Goal: Task Accomplishment & Management: Use online tool/utility

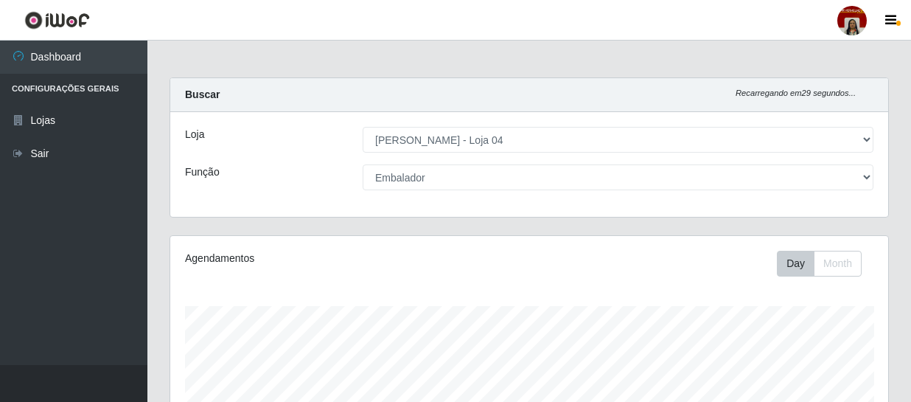
select select "251"
select select "1"
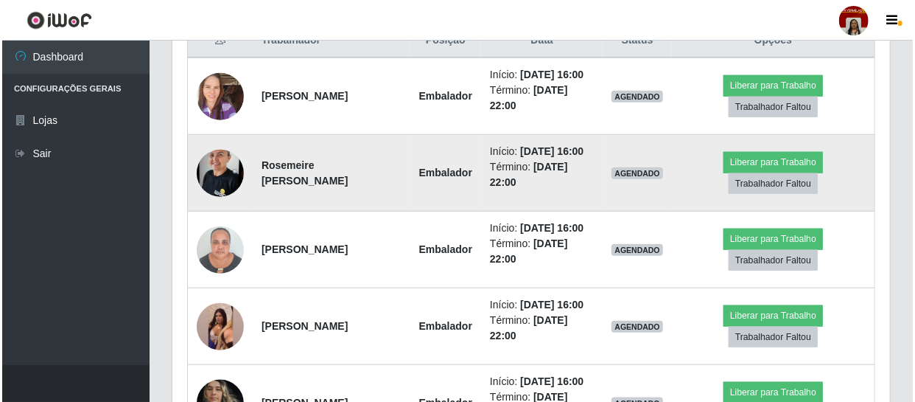
scroll to position [565, 0]
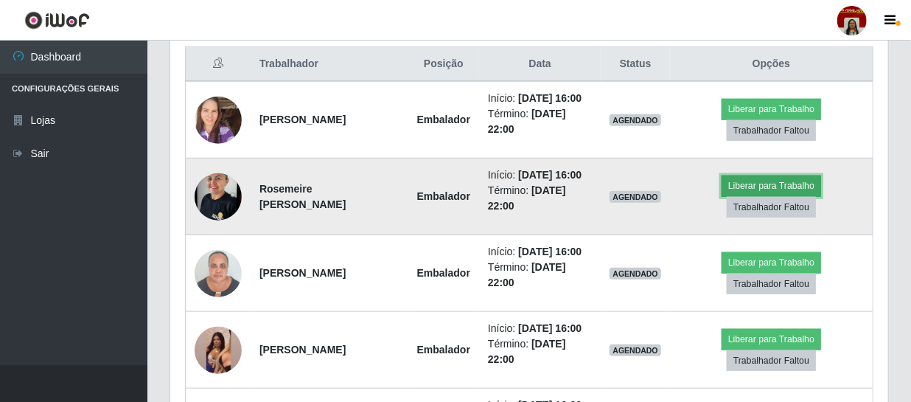
click at [767, 196] on button "Liberar para Trabalho" at bounding box center [772, 185] width 100 height 21
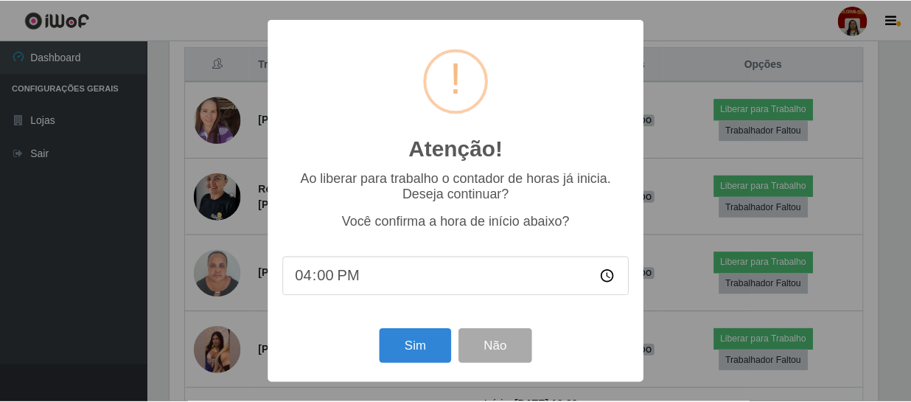
scroll to position [306, 711]
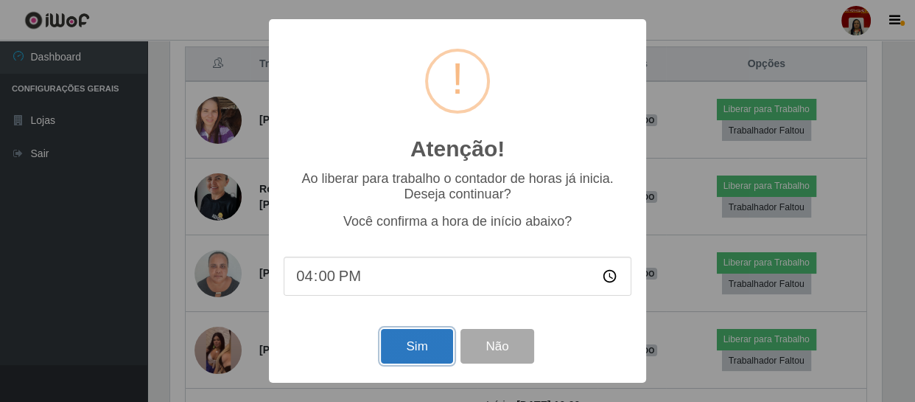
click at [433, 345] on button "Sim" at bounding box center [416, 346] width 71 height 35
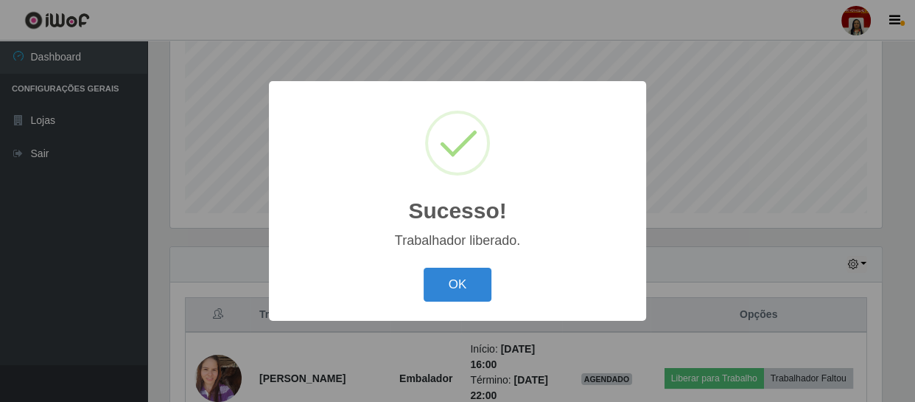
click at [424, 268] on button "OK" at bounding box center [458, 285] width 69 height 35
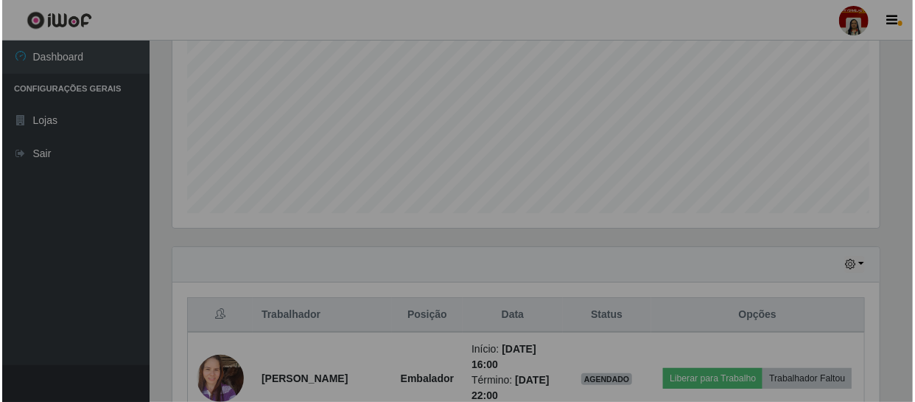
scroll to position [306, 718]
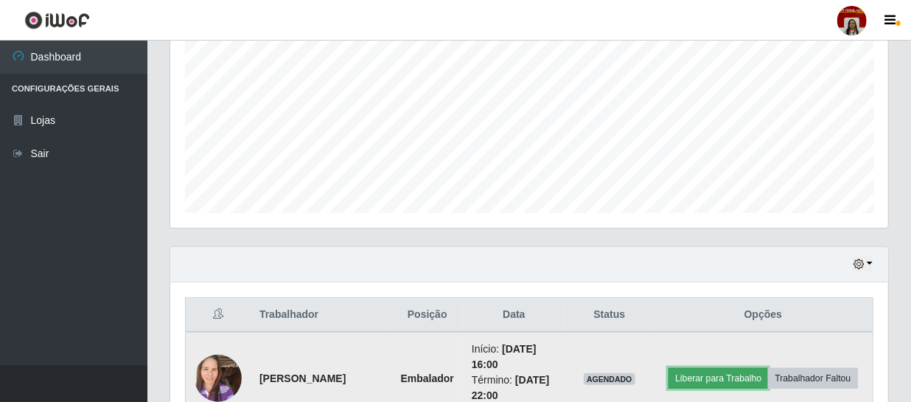
click at [768, 368] on button "Liberar para Trabalho" at bounding box center [719, 378] width 100 height 21
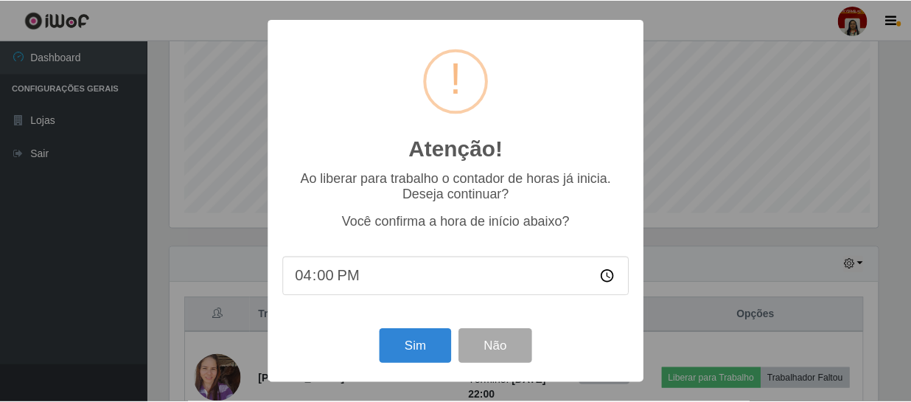
scroll to position [306, 711]
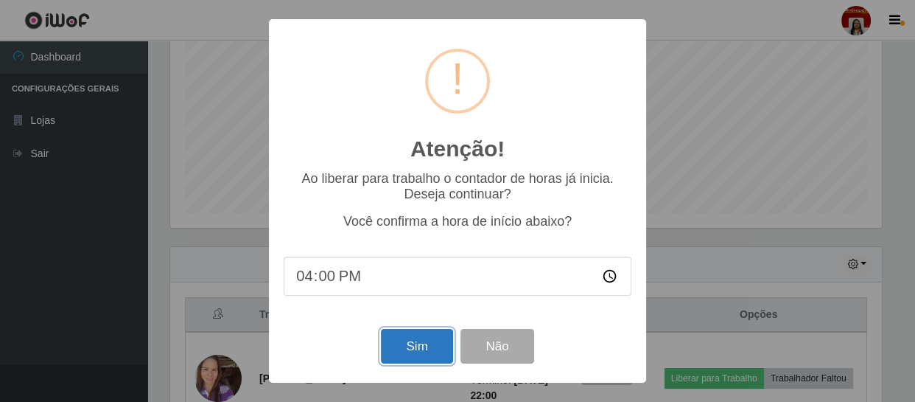
click at [423, 335] on button "Sim" at bounding box center [416, 346] width 71 height 35
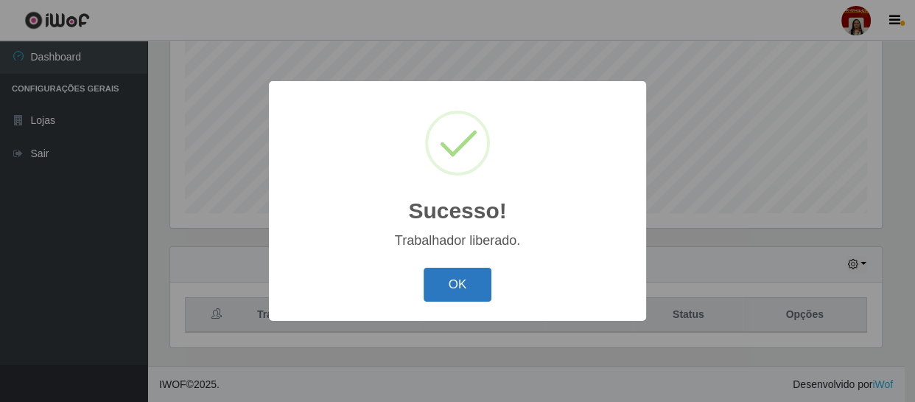
click at [444, 291] on button "OK" at bounding box center [458, 285] width 69 height 35
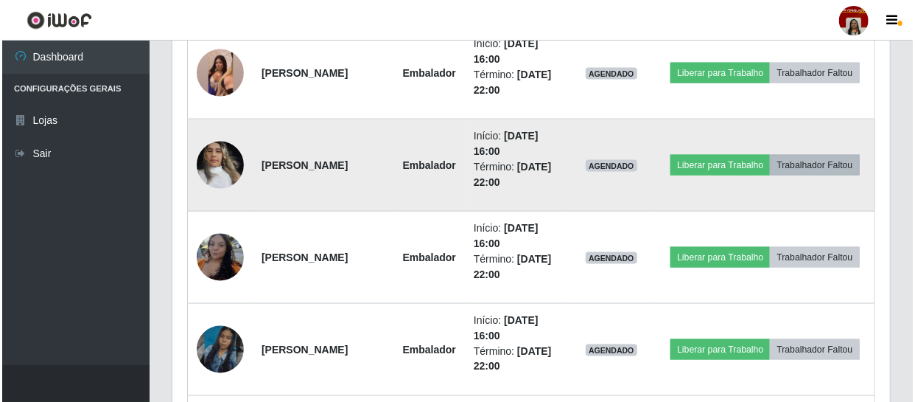
scroll to position [917, 0]
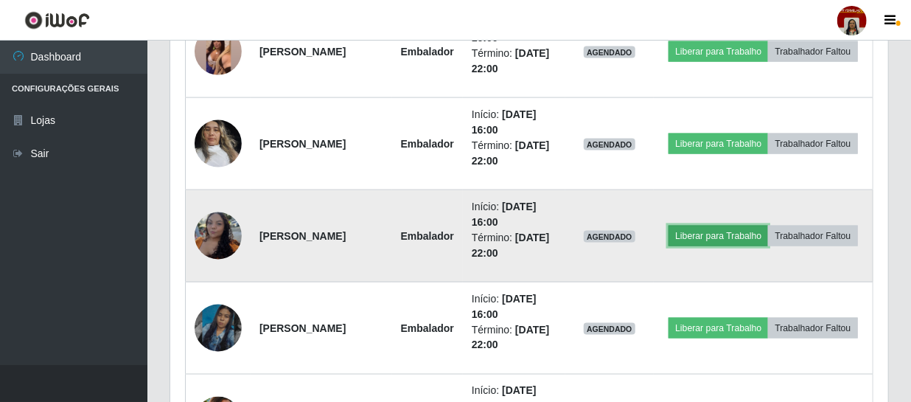
click at [768, 226] on button "Liberar para Trabalho" at bounding box center [719, 236] width 100 height 21
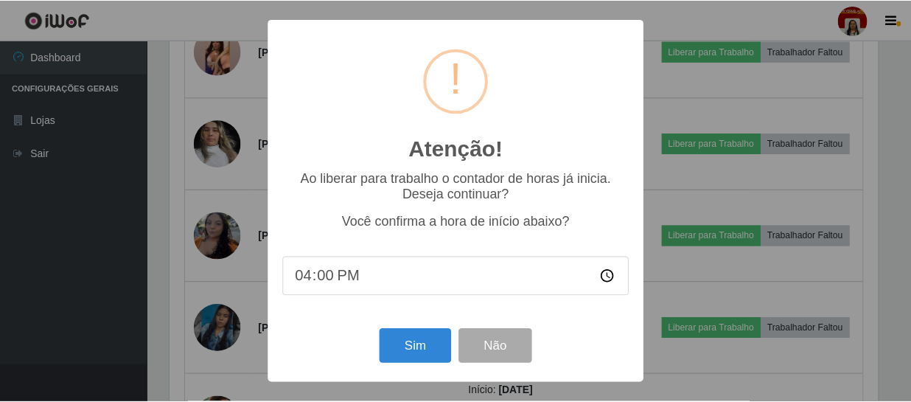
scroll to position [306, 711]
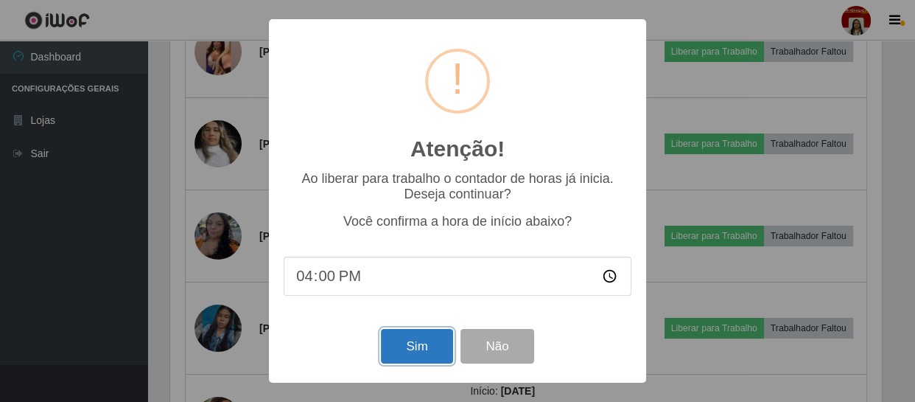
click at [411, 352] on button "Sim" at bounding box center [416, 346] width 71 height 35
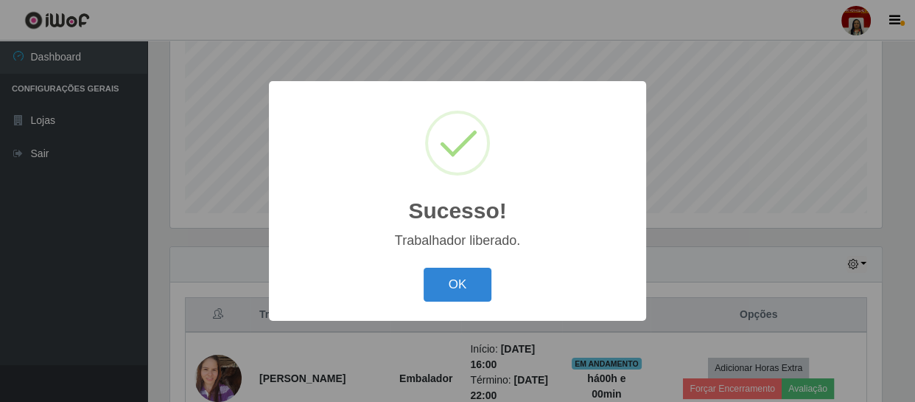
click at [424, 268] on button "OK" at bounding box center [458, 285] width 69 height 35
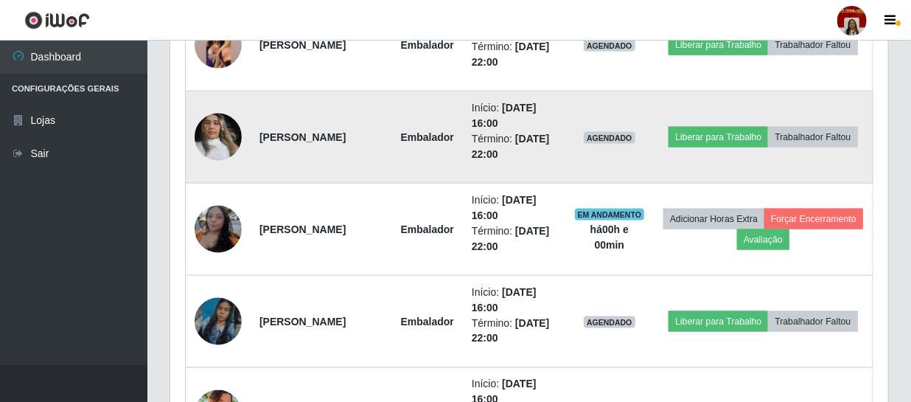
scroll to position [984, 0]
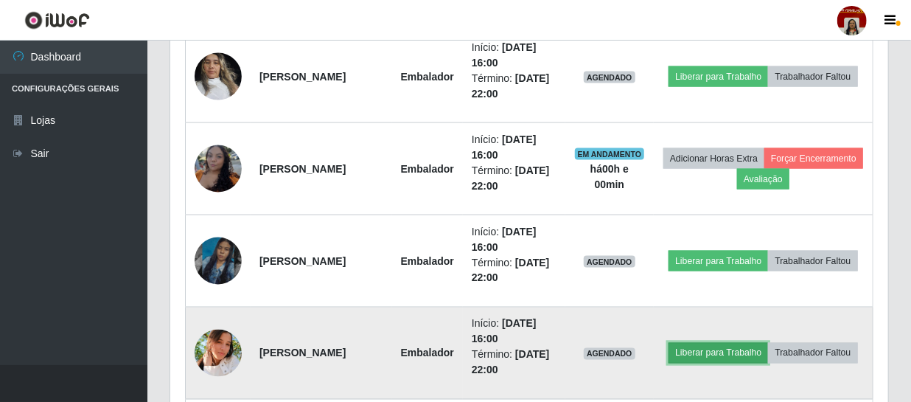
click at [753, 343] on button "Liberar para Trabalho" at bounding box center [719, 353] width 100 height 21
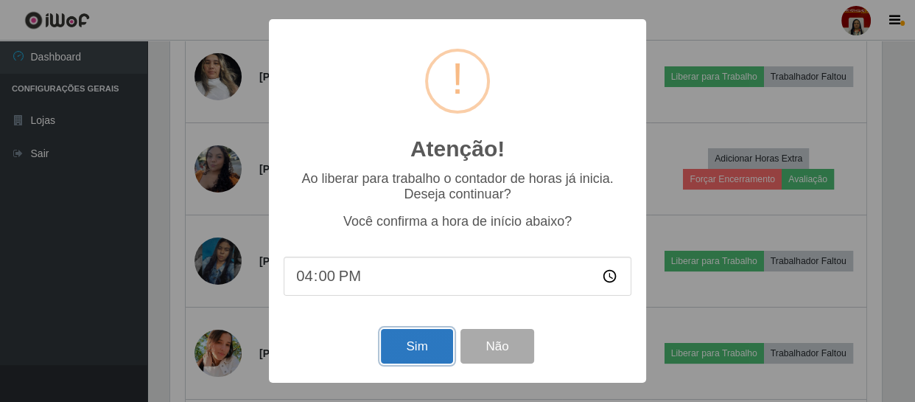
click at [395, 342] on button "Sim" at bounding box center [416, 346] width 71 height 35
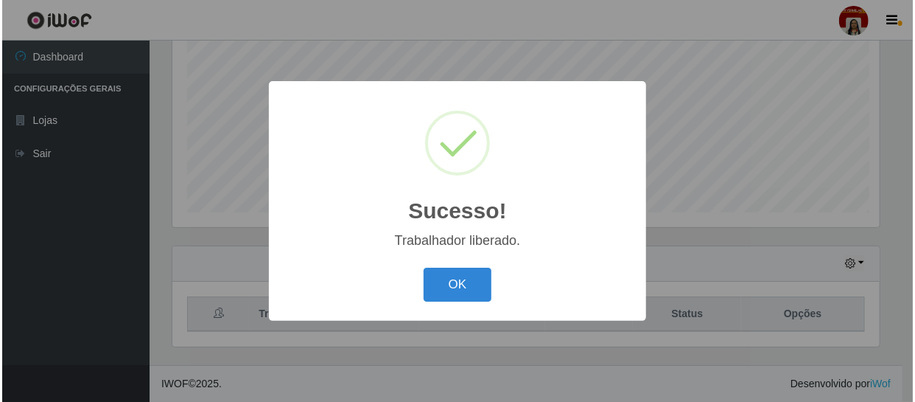
scroll to position [0, 0]
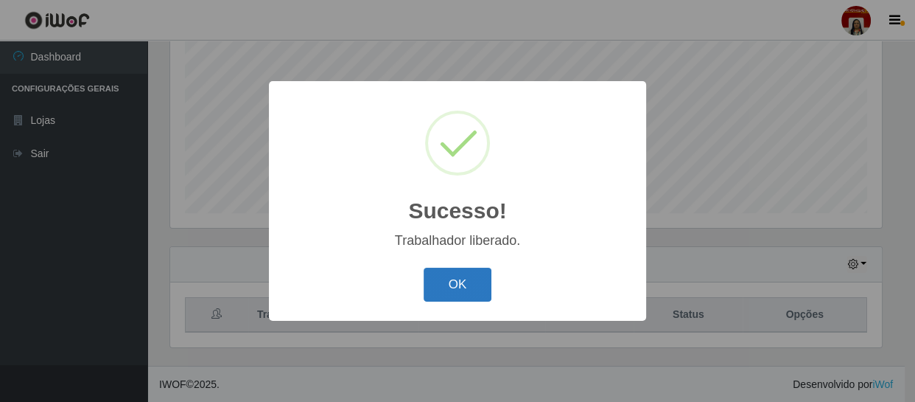
click at [462, 291] on button "OK" at bounding box center [458, 285] width 69 height 35
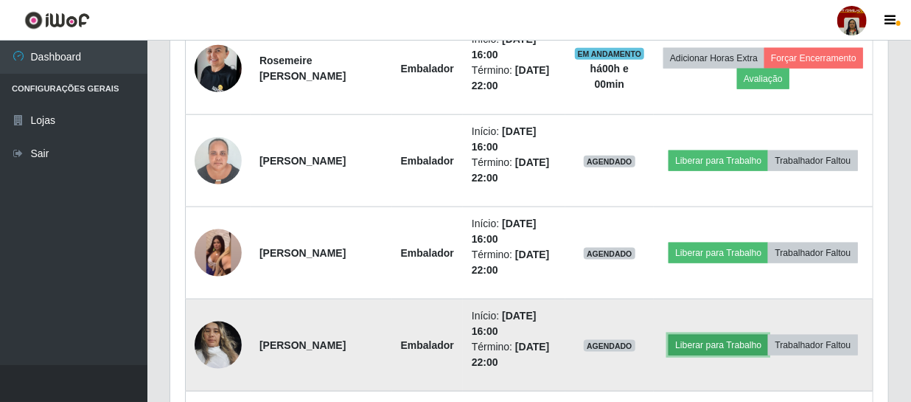
click at [768, 335] on button "Liberar para Trabalho" at bounding box center [719, 345] width 100 height 21
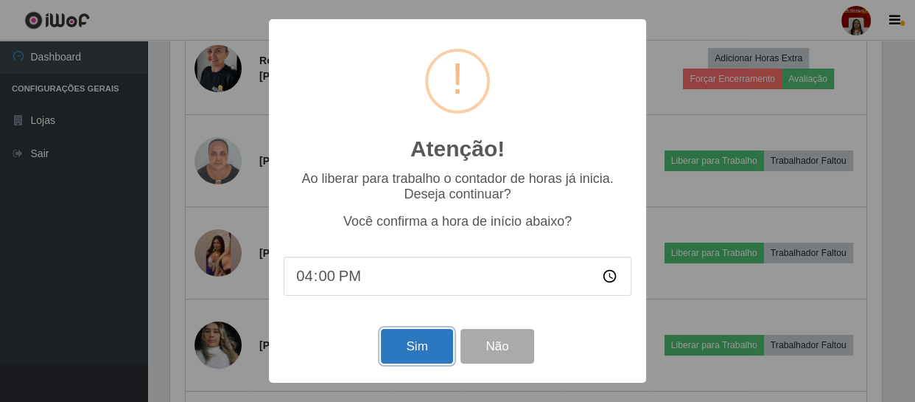
click at [433, 344] on button "Sim" at bounding box center [416, 346] width 71 height 35
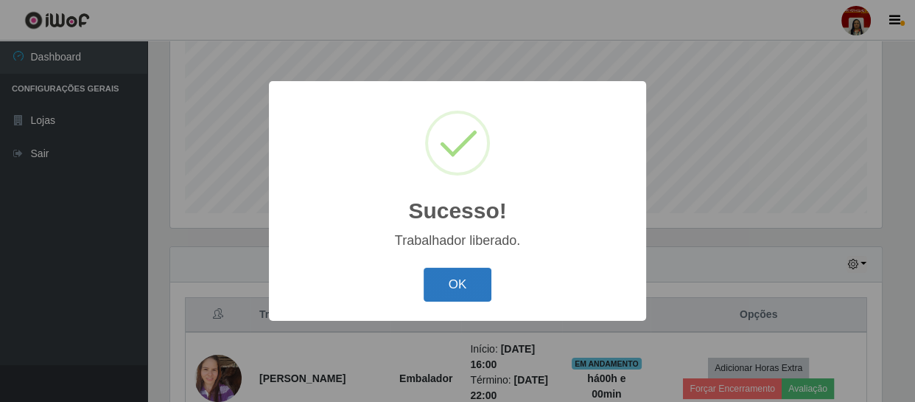
click at [442, 299] on button "OK" at bounding box center [458, 285] width 69 height 35
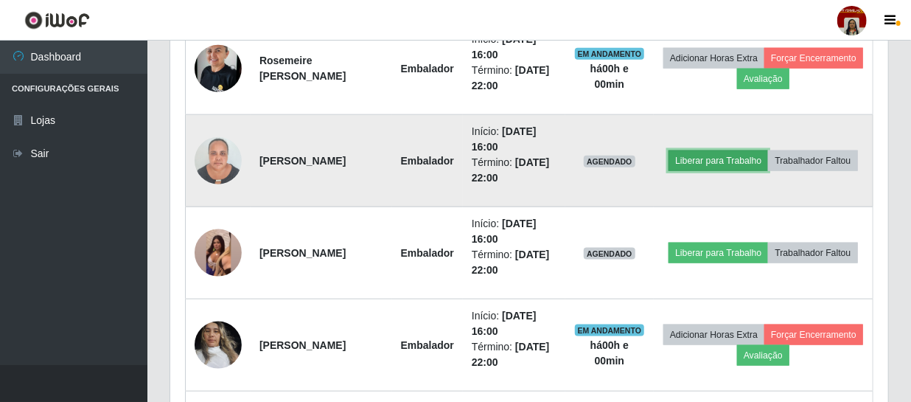
click at [768, 150] on button "Liberar para Trabalho" at bounding box center [719, 160] width 100 height 21
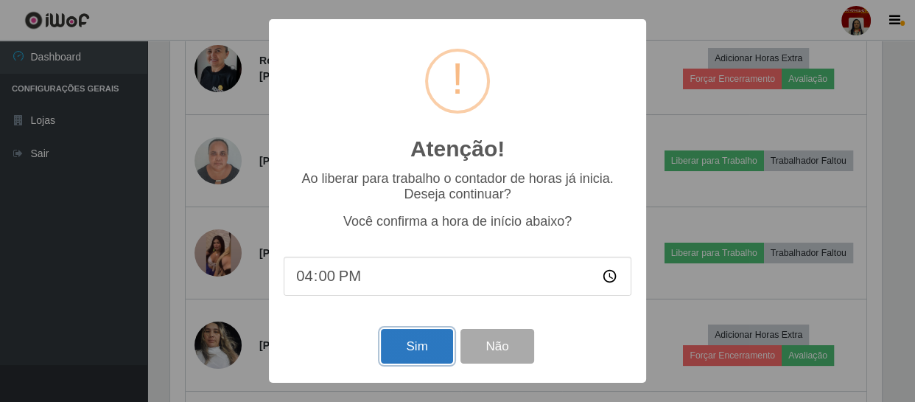
click at [405, 356] on button "Sim" at bounding box center [416, 346] width 71 height 35
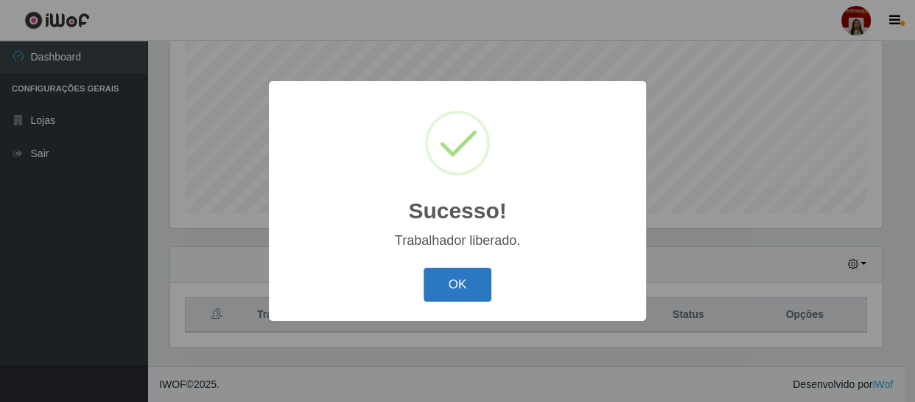
click at [436, 300] on button "OK" at bounding box center [458, 285] width 69 height 35
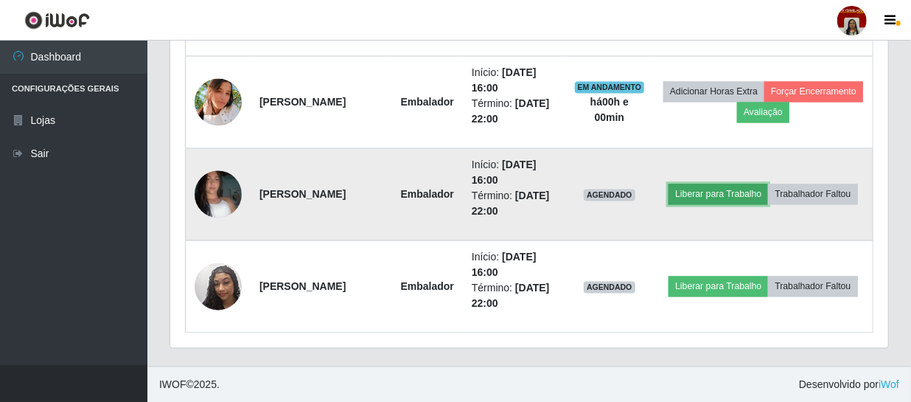
click at [768, 184] on button "Liberar para Trabalho" at bounding box center [719, 194] width 100 height 21
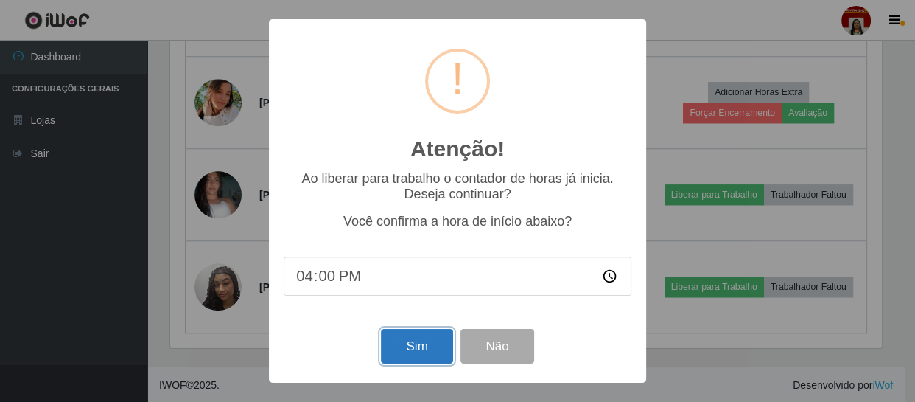
click at [416, 343] on button "Sim" at bounding box center [416, 346] width 71 height 35
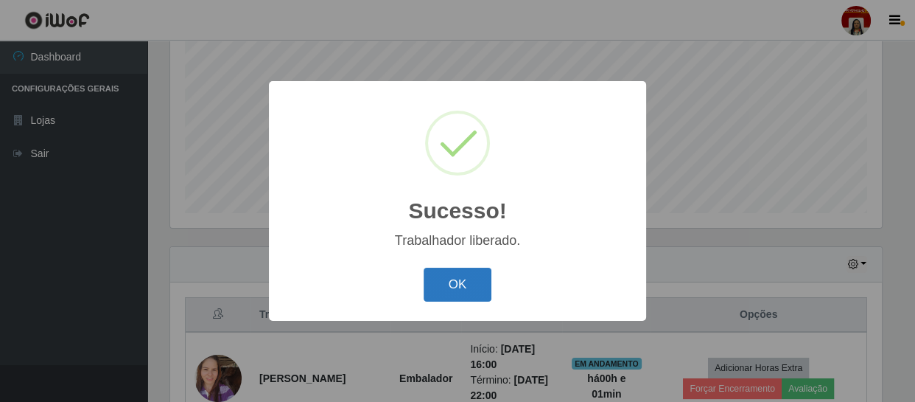
click at [433, 287] on button "OK" at bounding box center [458, 285] width 69 height 35
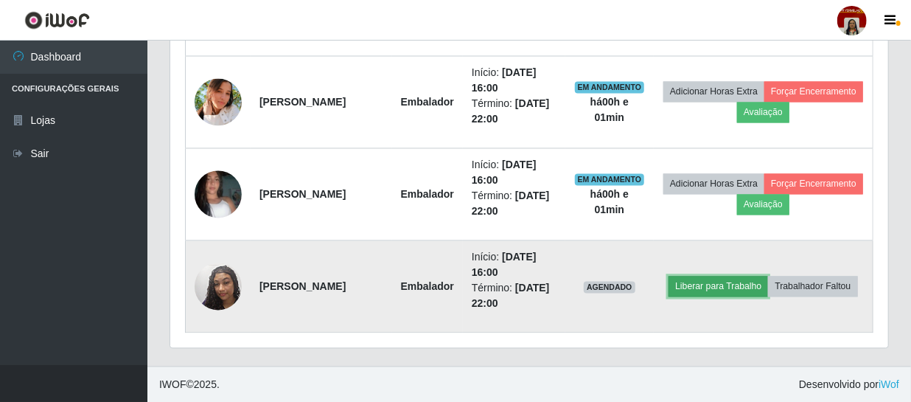
click at [768, 276] on button "Liberar para Trabalho" at bounding box center [719, 286] width 100 height 21
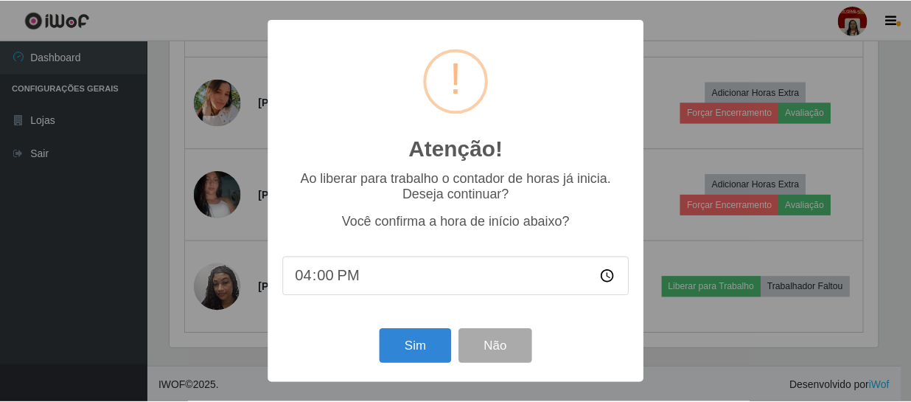
scroll to position [306, 711]
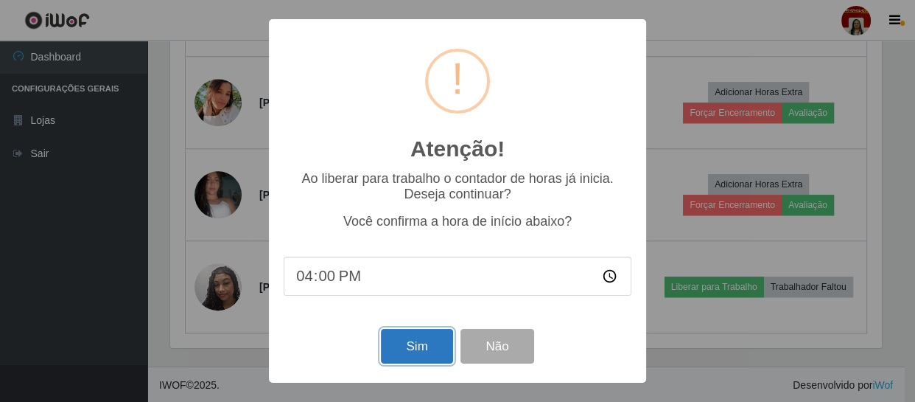
click at [428, 350] on button "Sim" at bounding box center [416, 346] width 71 height 35
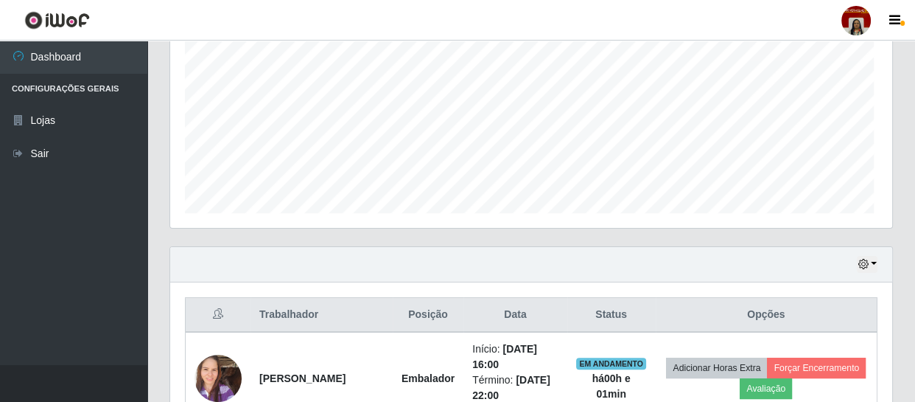
scroll to position [736797, 736390]
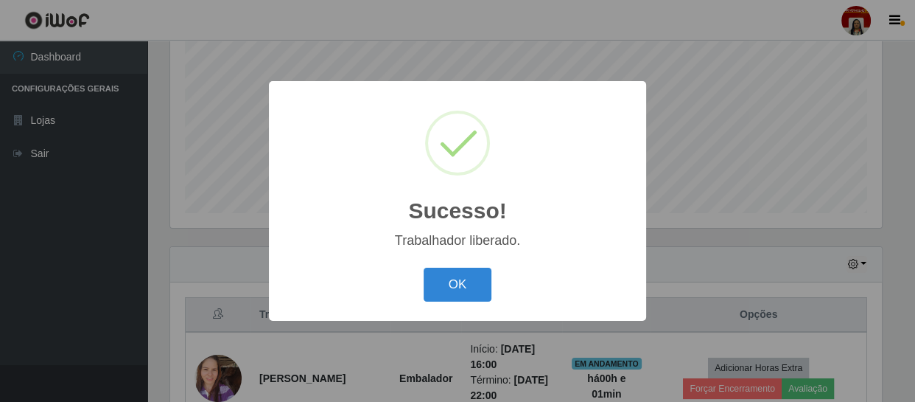
click at [424, 268] on button "OK" at bounding box center [458, 285] width 69 height 35
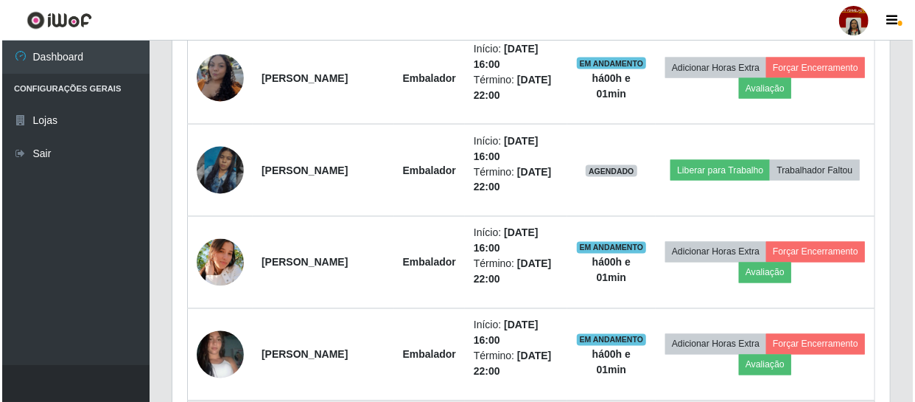
scroll to position [1051, 0]
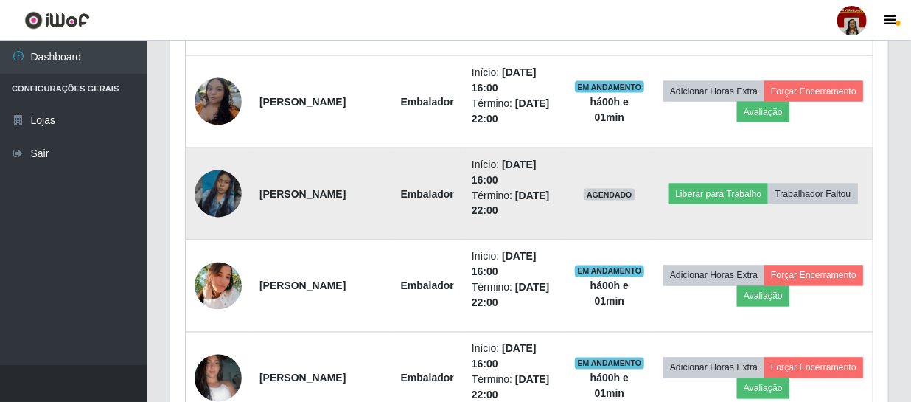
click at [229, 198] on img at bounding box center [218, 194] width 47 height 84
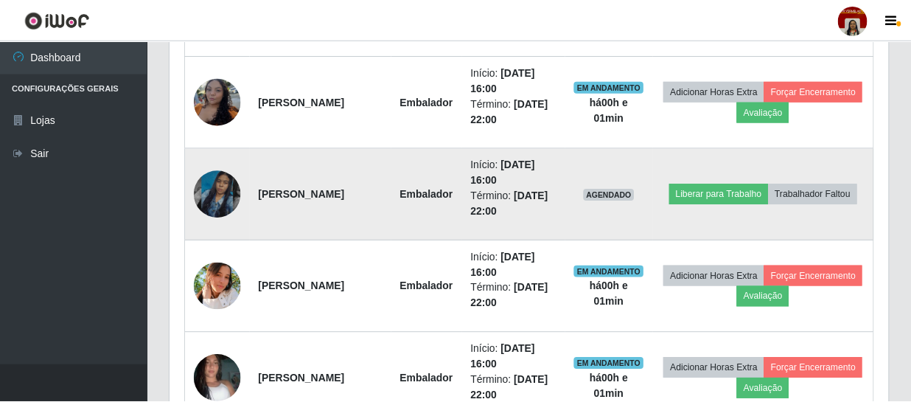
scroll to position [306, 711]
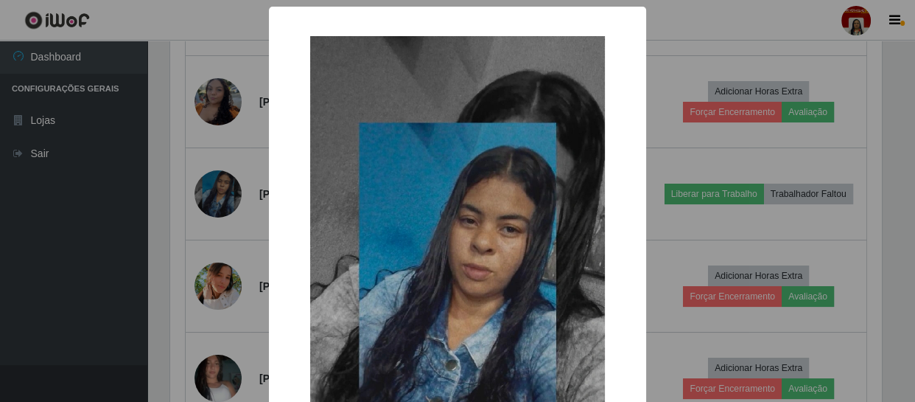
click at [226, 259] on div "× OK Cancel" at bounding box center [457, 201] width 915 height 402
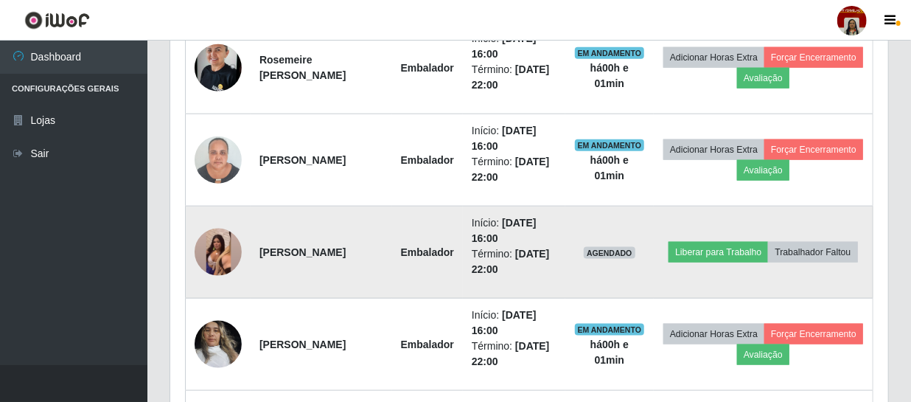
scroll to position [716, 0]
click at [228, 254] on img at bounding box center [218, 252] width 47 height 105
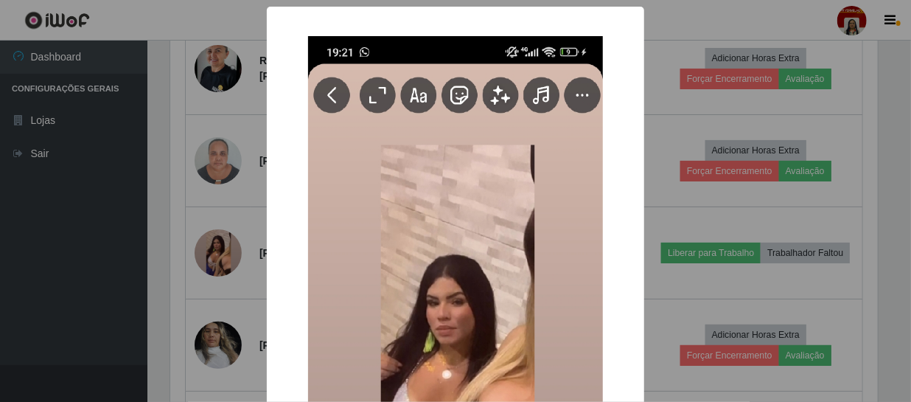
scroll to position [306, 711]
click at [685, 212] on div "× OK Cancel" at bounding box center [457, 201] width 915 height 402
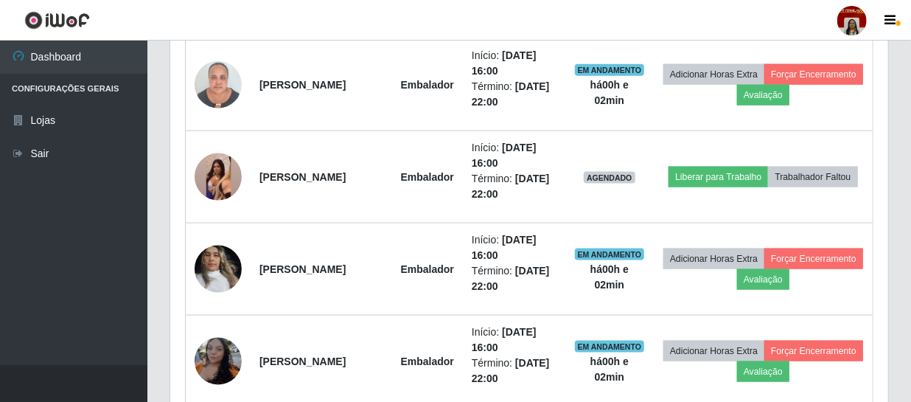
scroll to position [917, 0]
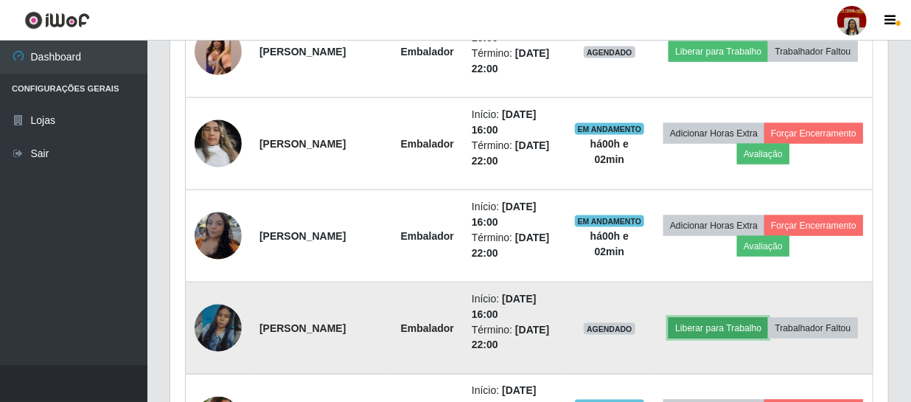
click at [751, 318] on button "Liberar para Trabalho" at bounding box center [719, 328] width 100 height 21
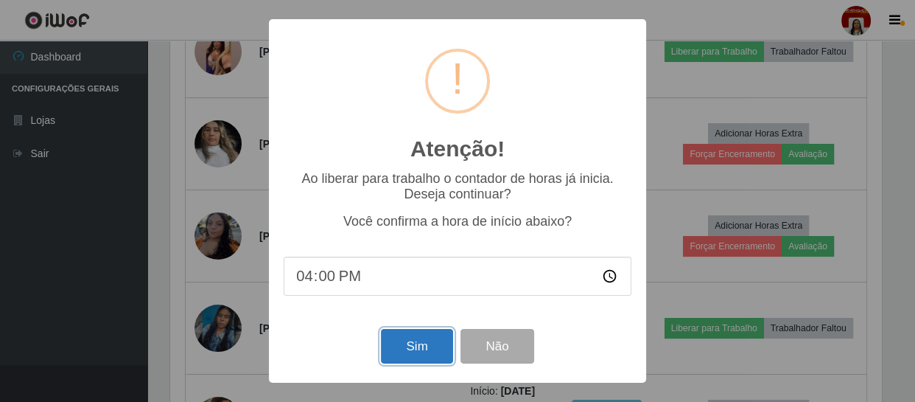
click at [444, 353] on button "Sim" at bounding box center [416, 346] width 71 height 35
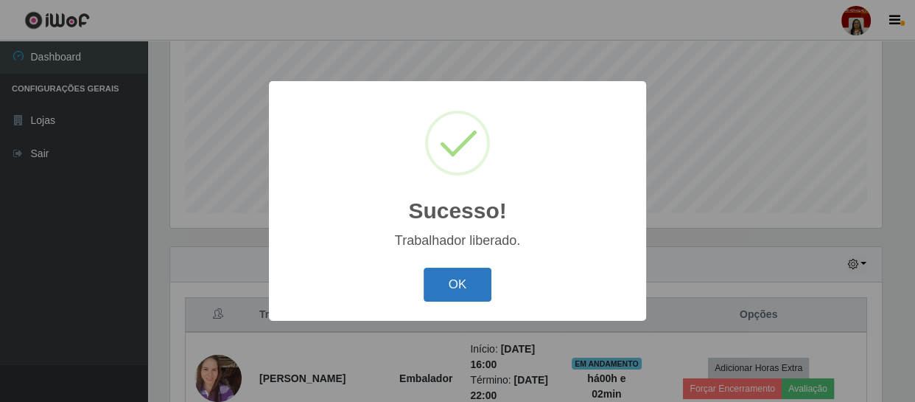
click at [464, 297] on button "OK" at bounding box center [458, 285] width 69 height 35
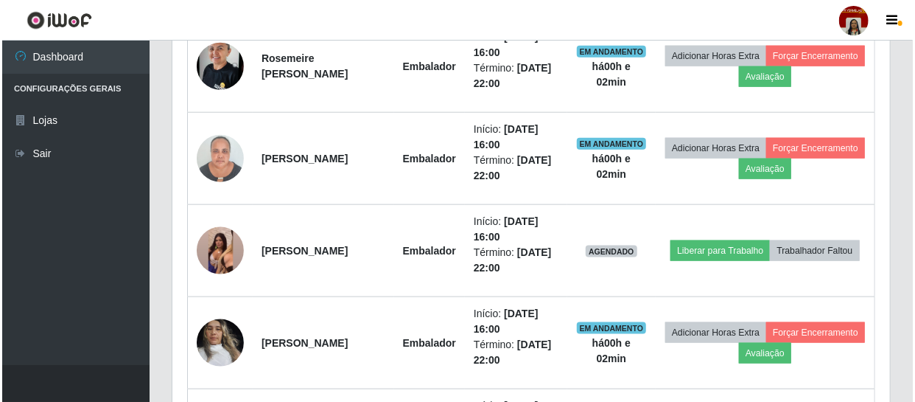
scroll to position [716, 0]
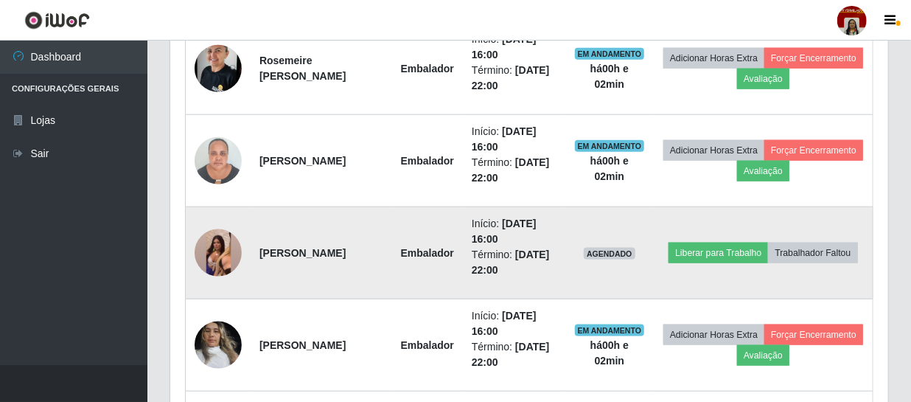
click at [221, 251] on img at bounding box center [218, 252] width 47 height 105
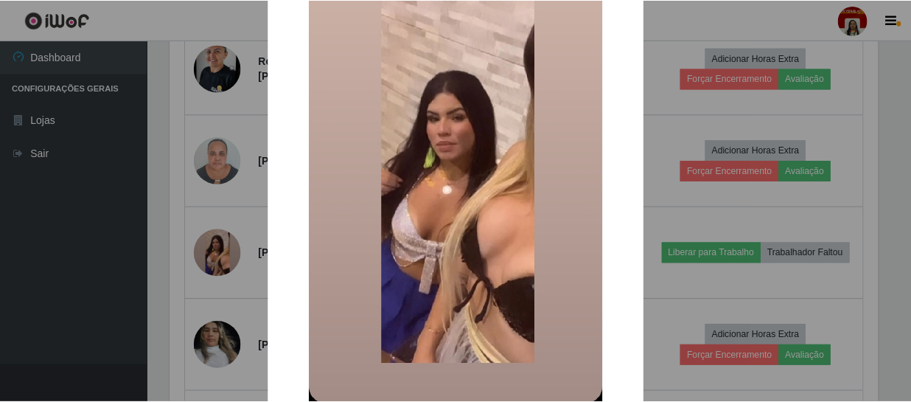
scroll to position [200, 0]
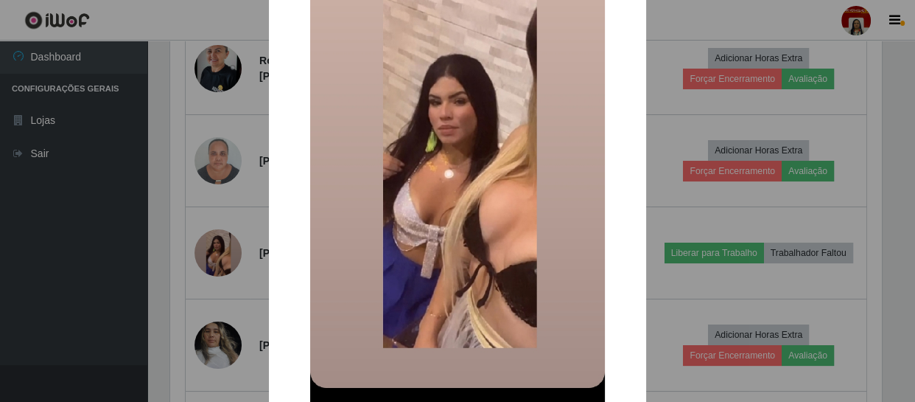
click at [102, 259] on div "× OK Cancel" at bounding box center [457, 201] width 915 height 402
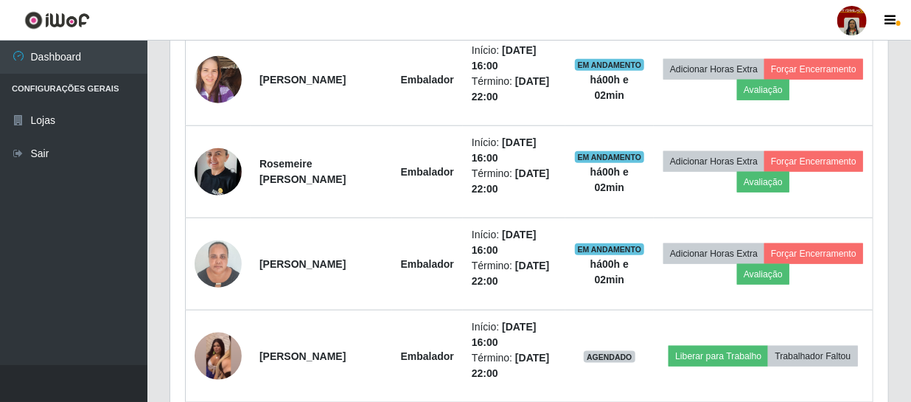
scroll to position [582, 0]
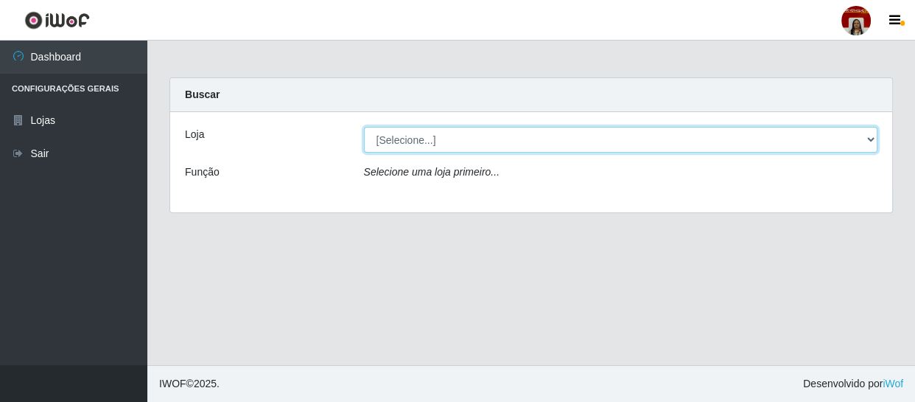
click at [571, 147] on select "[Selecione...] Mar Vermelho - Loja 04" at bounding box center [621, 140] width 514 height 26
select select "251"
click at [364, 127] on select "[Selecione...] Mar Vermelho - Loja 04" at bounding box center [621, 140] width 514 height 26
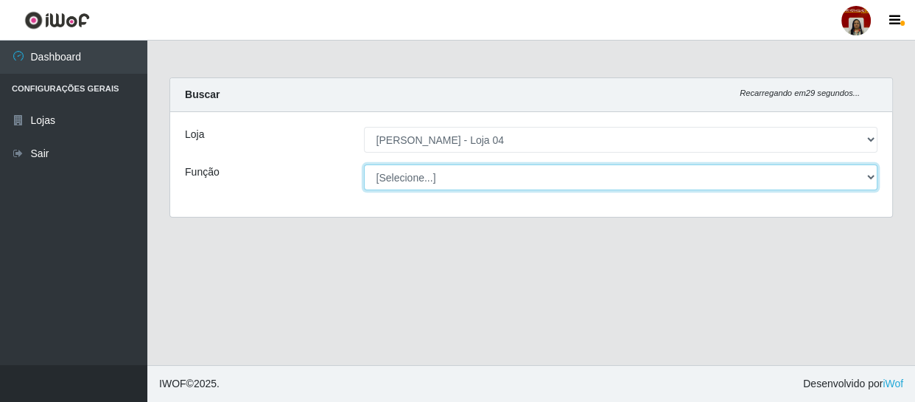
drag, startPoint x: 572, startPoint y: 147, endPoint x: 585, endPoint y: 182, distance: 37.1
click at [585, 182] on select "[Selecione...] ASG ASG + ASG ++ Auxiliar de Depósito Auxiliar de Depósito + Aux…" at bounding box center [621, 177] width 514 height 26
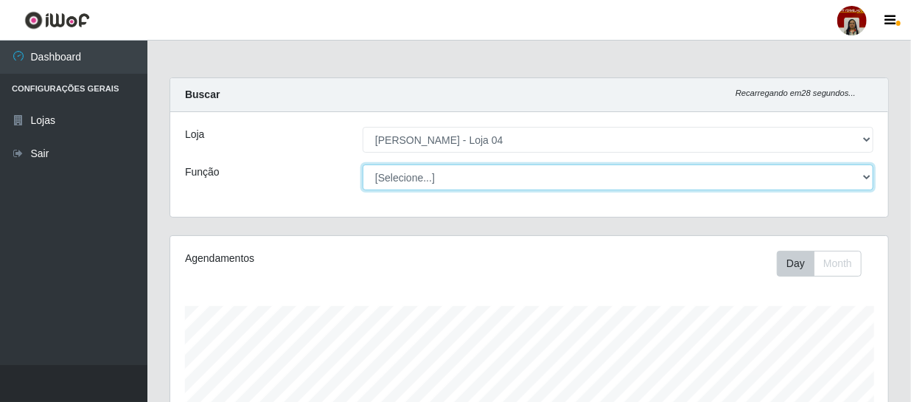
scroll to position [306, 718]
select select "22"
click at [363, 164] on select "[Selecione...] ASG ASG + ASG ++ Auxiliar de Depósito Auxiliar de Depósito + Aux…" at bounding box center [618, 177] width 511 height 26
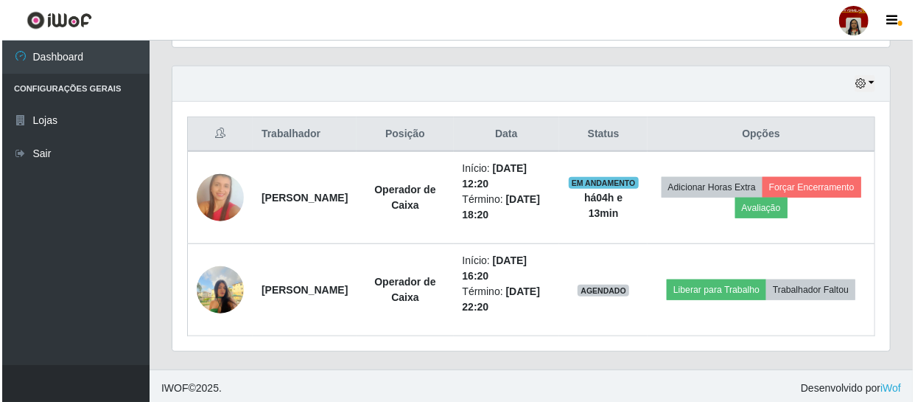
scroll to position [498, 0]
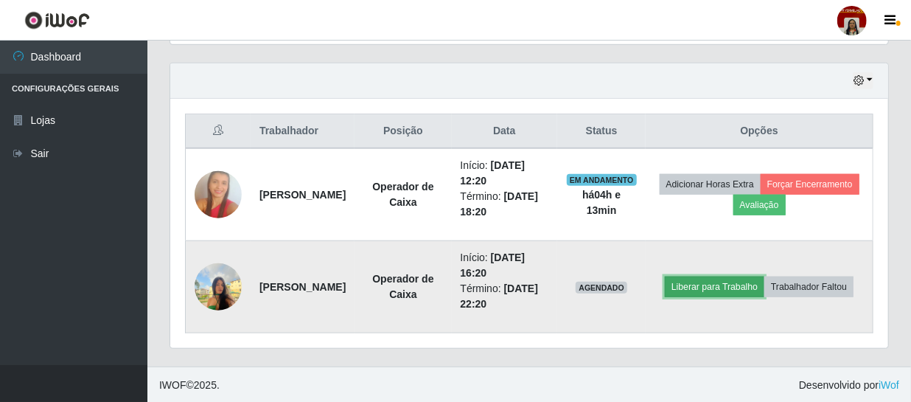
click at [764, 278] on button "Liberar para Trabalho" at bounding box center [715, 286] width 100 height 21
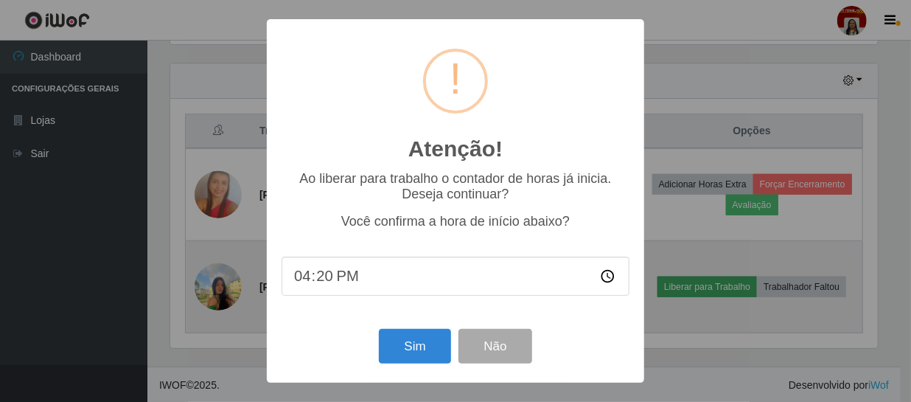
scroll to position [306, 711]
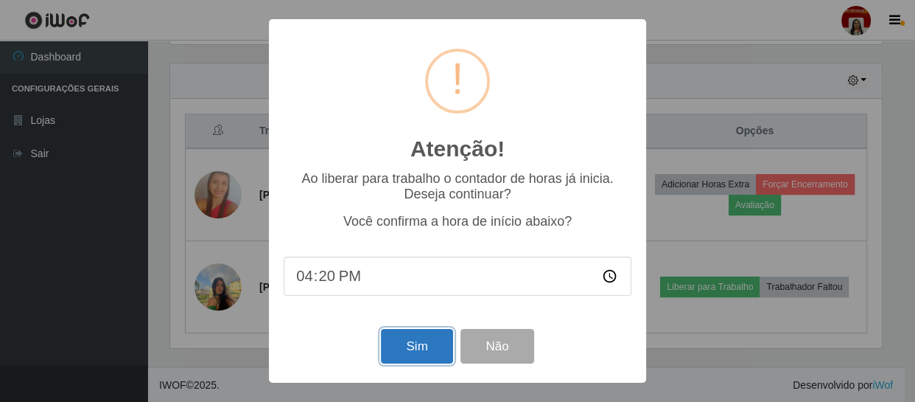
click at [424, 338] on button "Sim" at bounding box center [416, 346] width 71 height 35
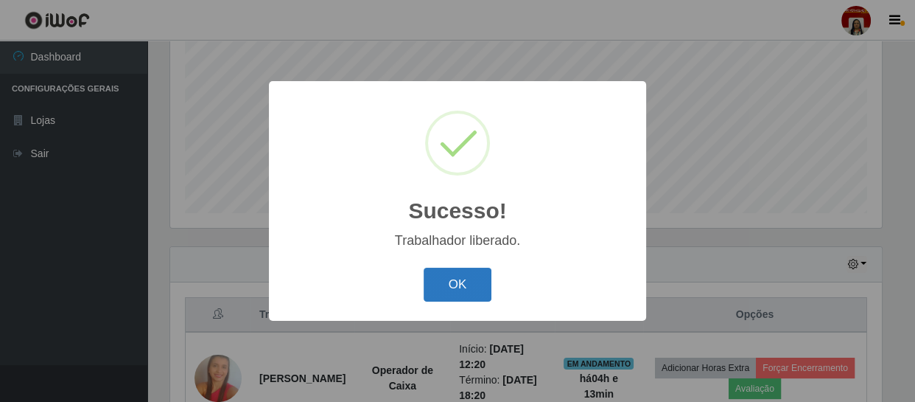
click at [451, 284] on button "OK" at bounding box center [458, 285] width 69 height 35
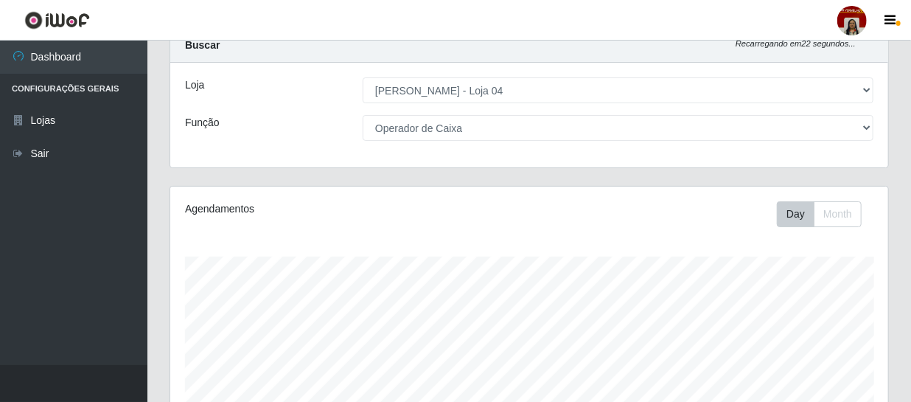
scroll to position [29, 0]
